Goal: Find specific page/section: Find specific page/section

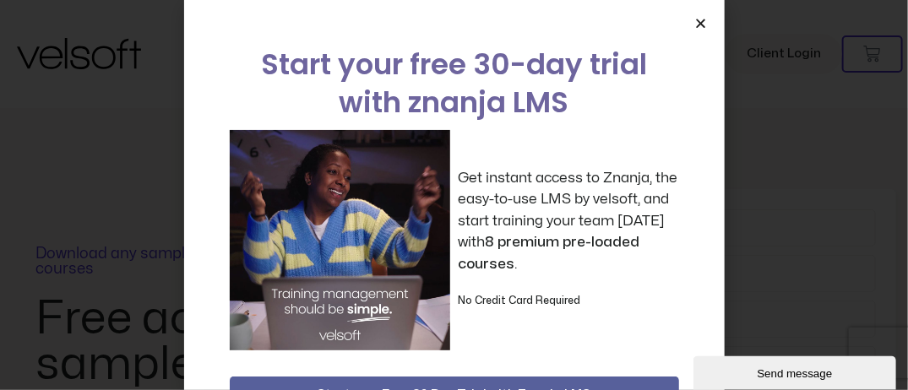
click at [699, 22] on icon "Close" at bounding box center [701, 23] width 13 height 13
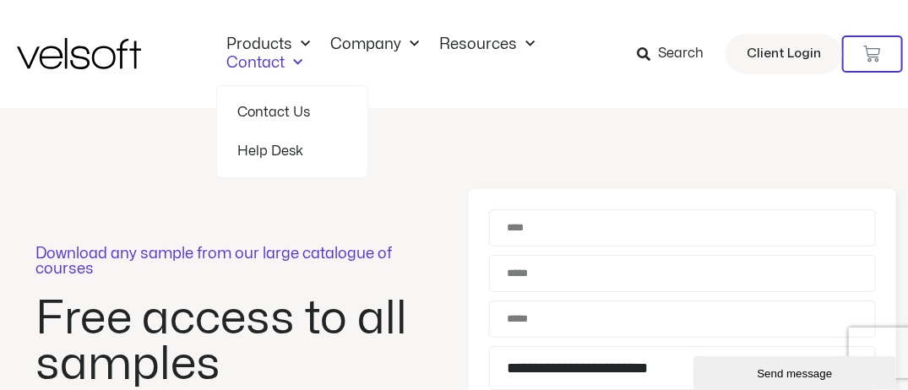
click at [296, 112] on link "Contact Us" at bounding box center [292, 112] width 110 height 39
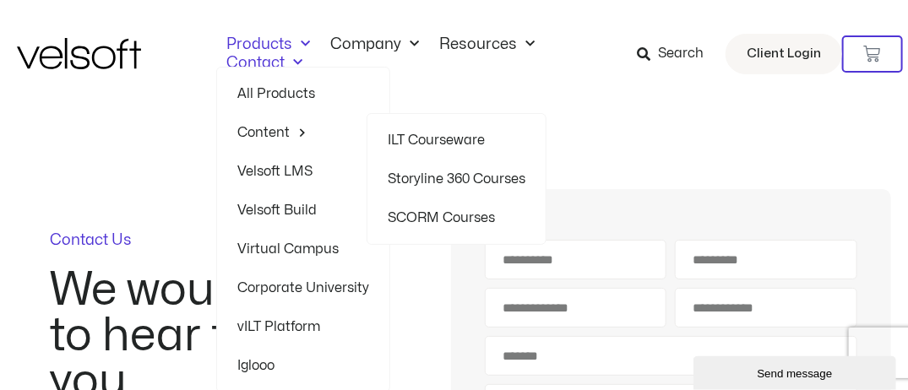
click at [443, 176] on link "Storyline 360 Courses" at bounding box center [457, 179] width 138 height 39
